Goal: Find specific page/section: Find specific page/section

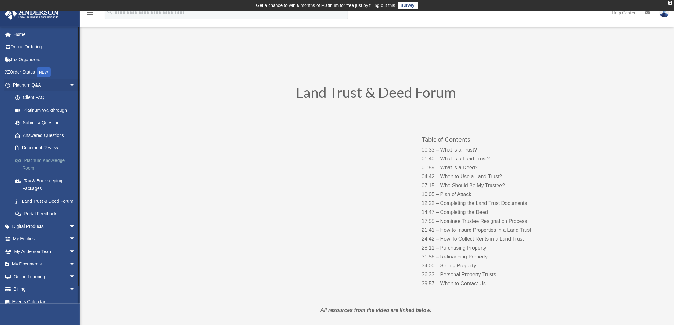
click at [35, 158] on link "Platinum Knowledge Room" at bounding box center [47, 164] width 76 height 20
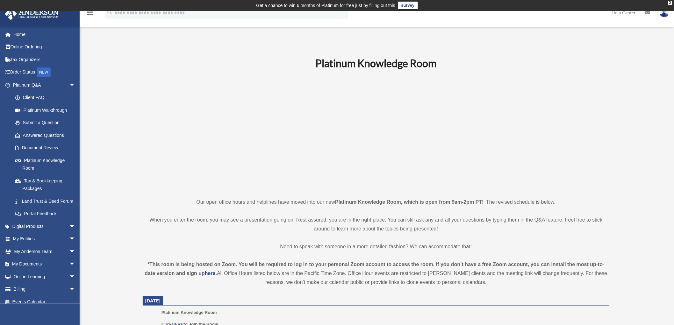
scroll to position [177, 0]
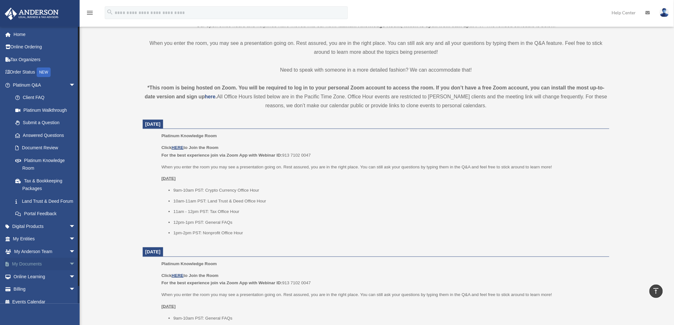
click at [69, 271] on span "arrow_drop_down" at bounding box center [75, 264] width 13 height 13
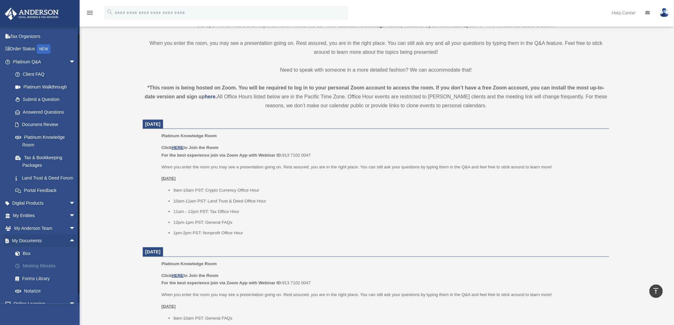
scroll to position [35, 0]
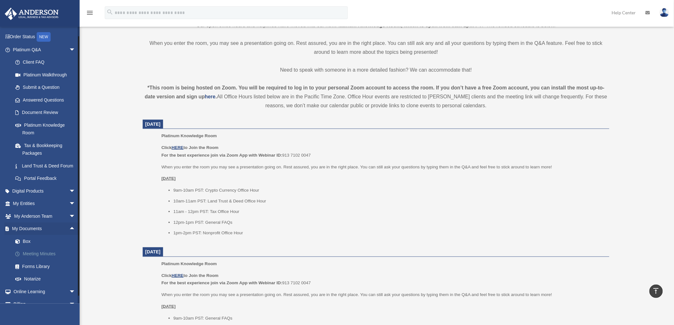
click at [50, 261] on link "Meeting Minutes" at bounding box center [47, 254] width 76 height 13
